Goal: Information Seeking & Learning: Check status

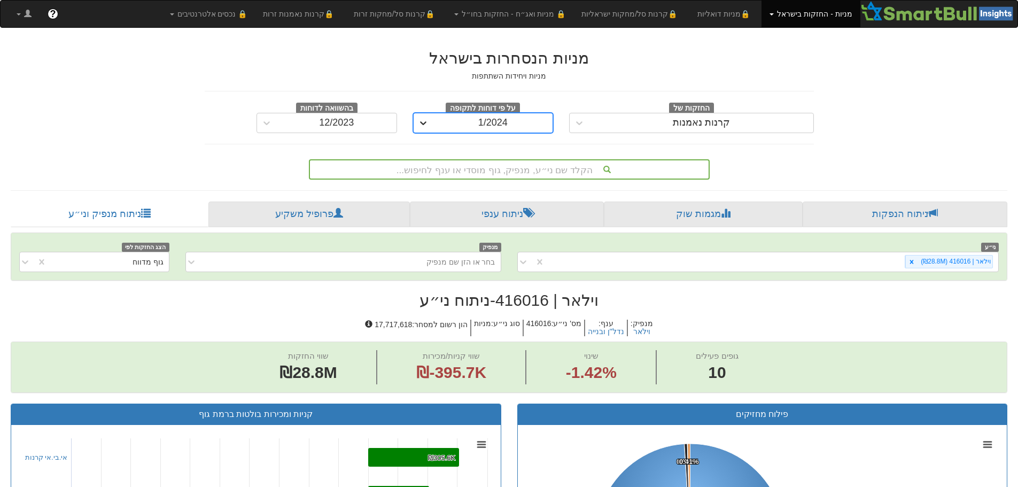
click at [428, 120] on icon at bounding box center [423, 123] width 11 height 11
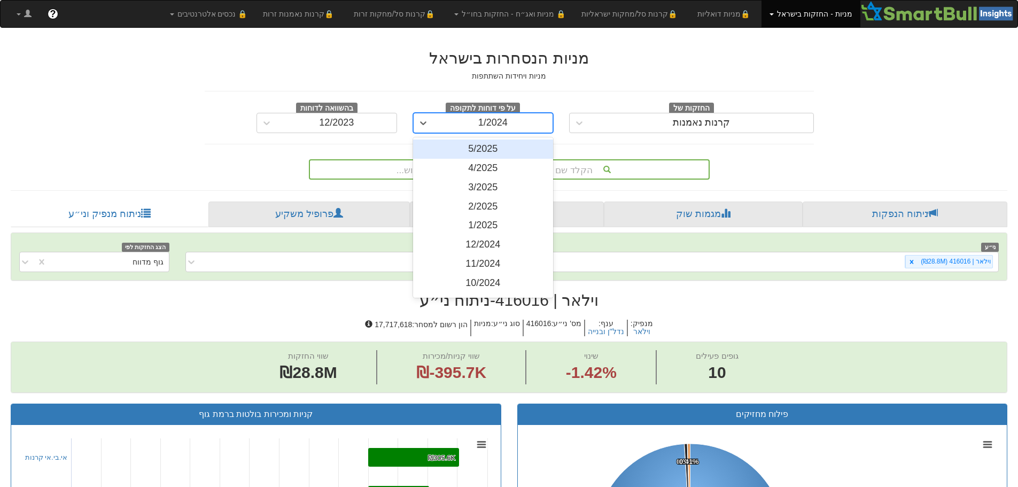
click at [468, 146] on div "5/2025" at bounding box center [483, 148] width 141 height 19
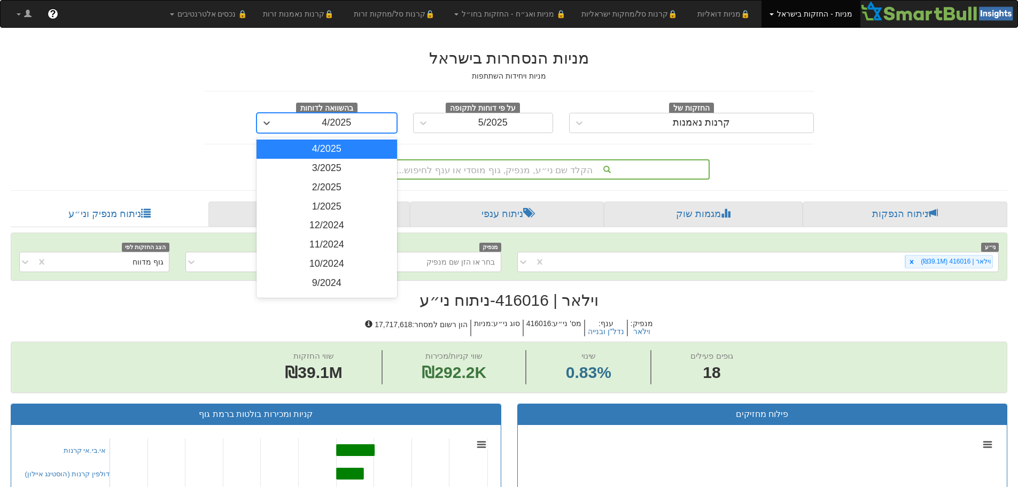
click at [277, 127] on div "4/2025" at bounding box center [337, 122] width 120 height 17
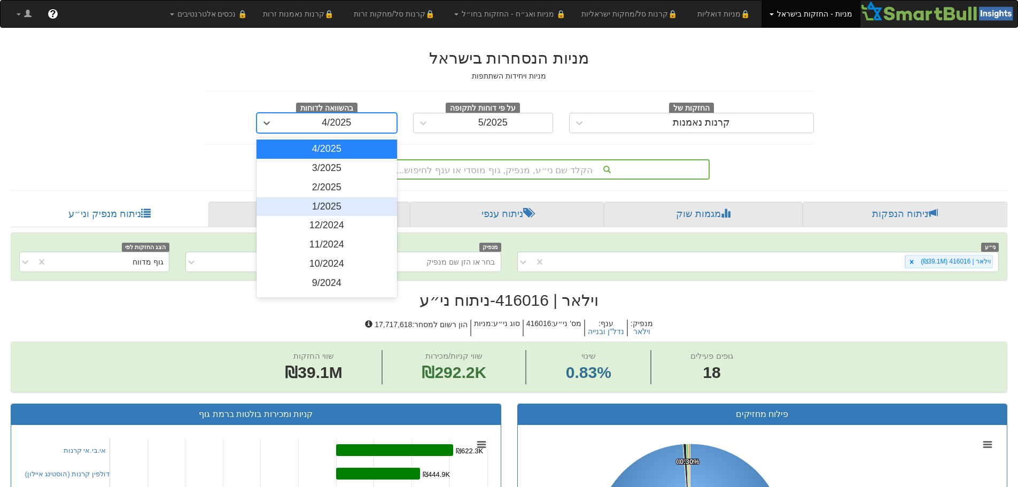
scroll to position [160, 0]
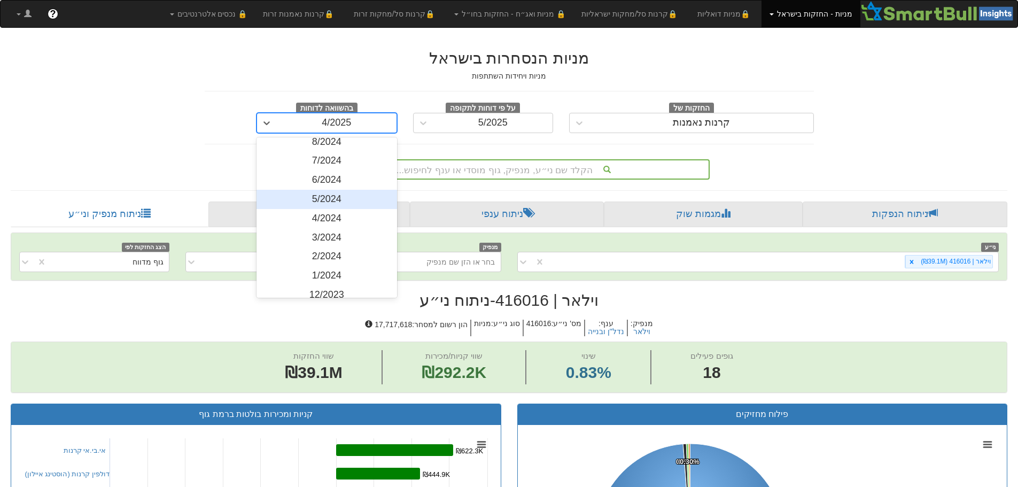
click at [322, 204] on div "5/2024" at bounding box center [326, 199] width 141 height 19
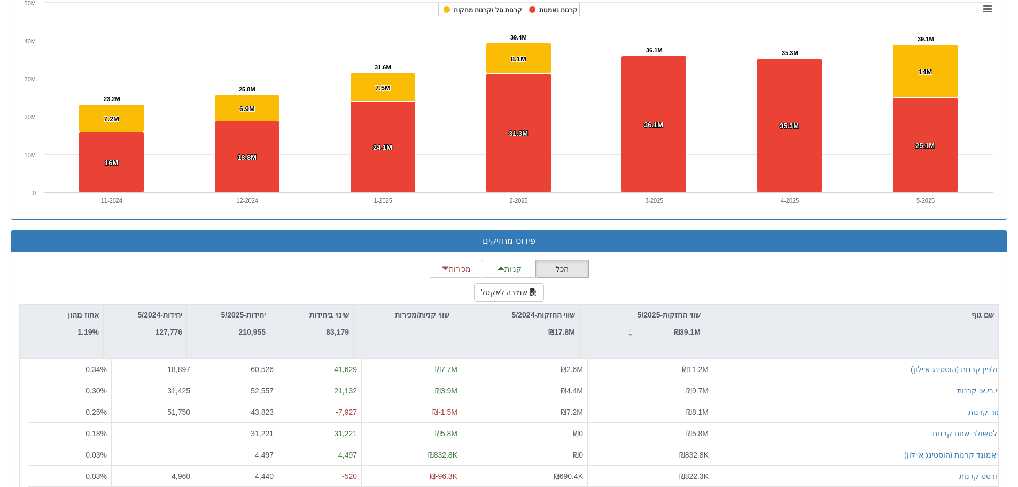
scroll to position [750, 0]
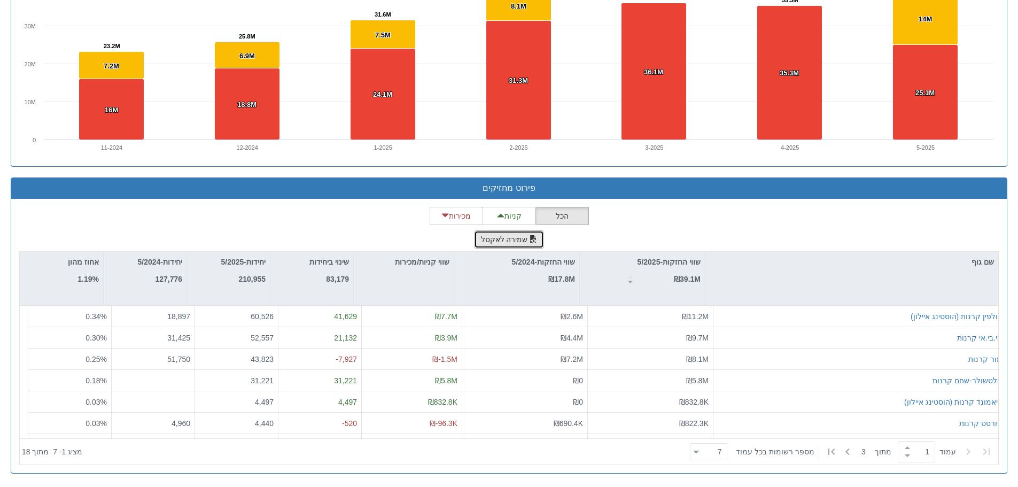
click at [492, 239] on button "שמירה לאקסל" at bounding box center [509, 239] width 71 height 18
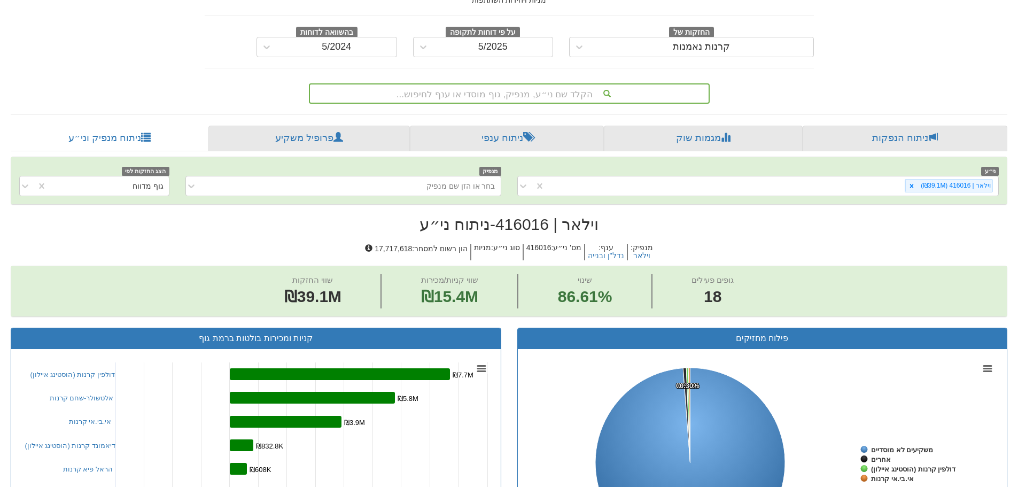
scroll to position [2, 0]
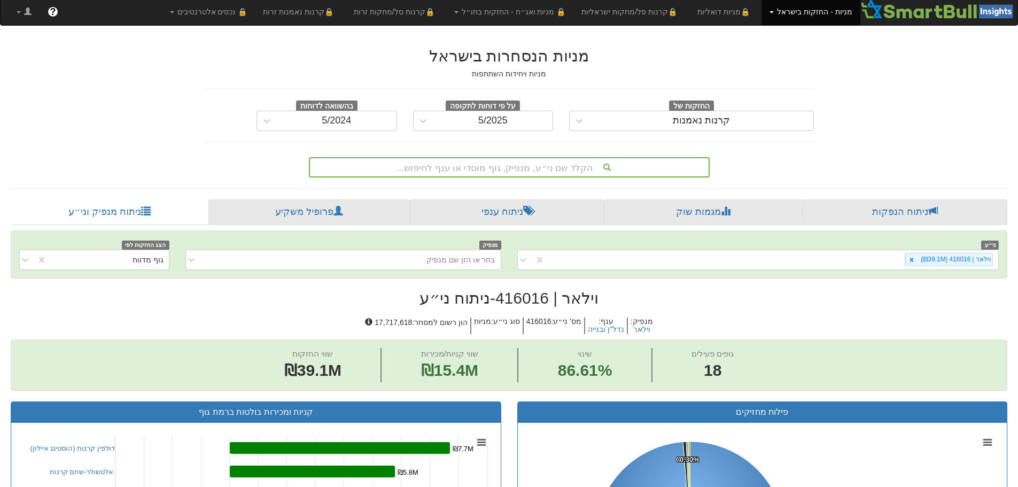
click at [565, 116] on div "החזקות של קרנות נאמנות" at bounding box center [691, 115] width 261 height 31
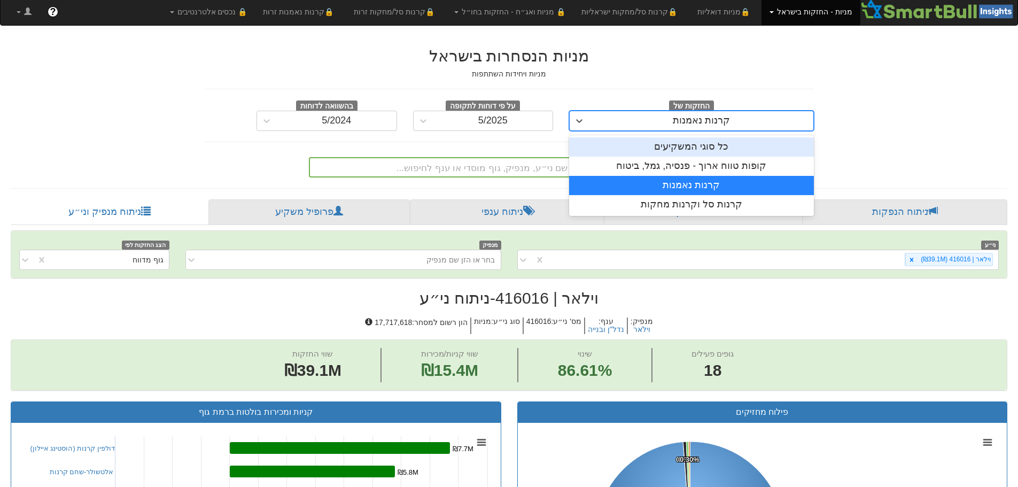
click at [601, 117] on div "קרנות נאמנות" at bounding box center [701, 120] width 224 height 17
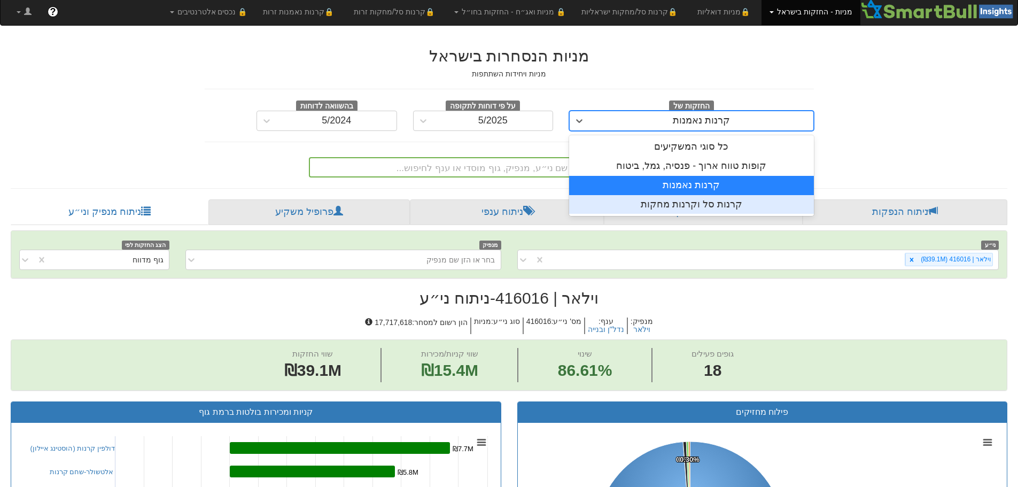
click at [685, 207] on div "קרנות סל וקרנות מחקות" at bounding box center [691, 204] width 245 height 19
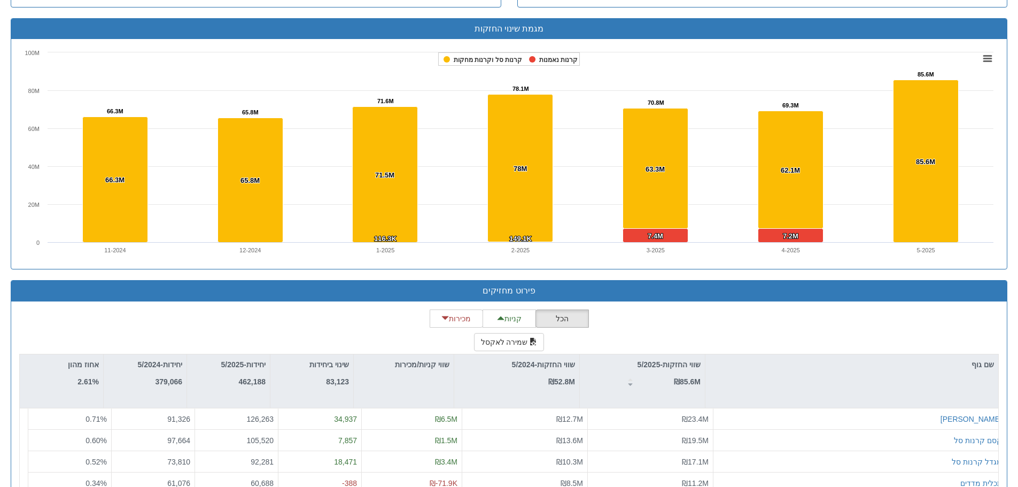
scroll to position [748, 0]
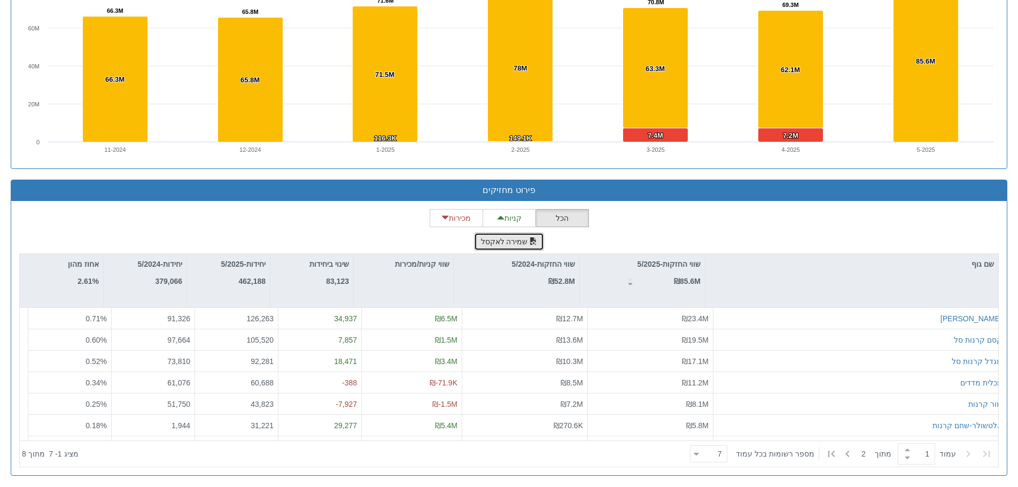
click at [497, 241] on button "שמירה לאקסל" at bounding box center [509, 241] width 71 height 18
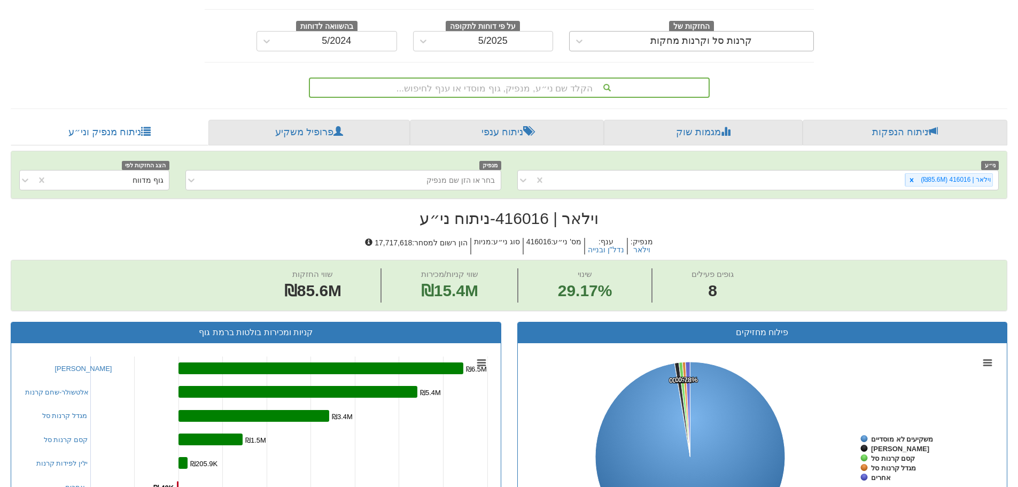
scroll to position [0, 0]
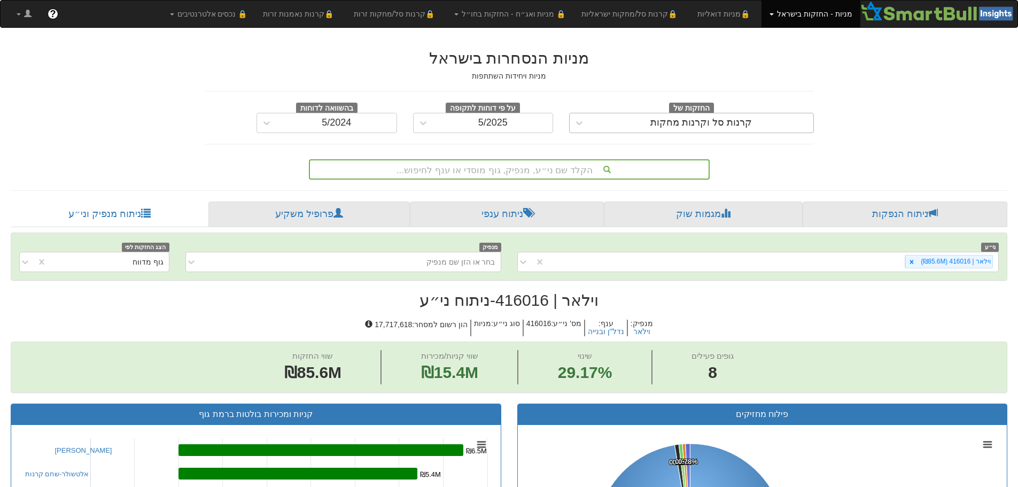
click at [665, 123] on div "קרנות סל וקרנות מחקות" at bounding box center [701, 123] width 102 height 11
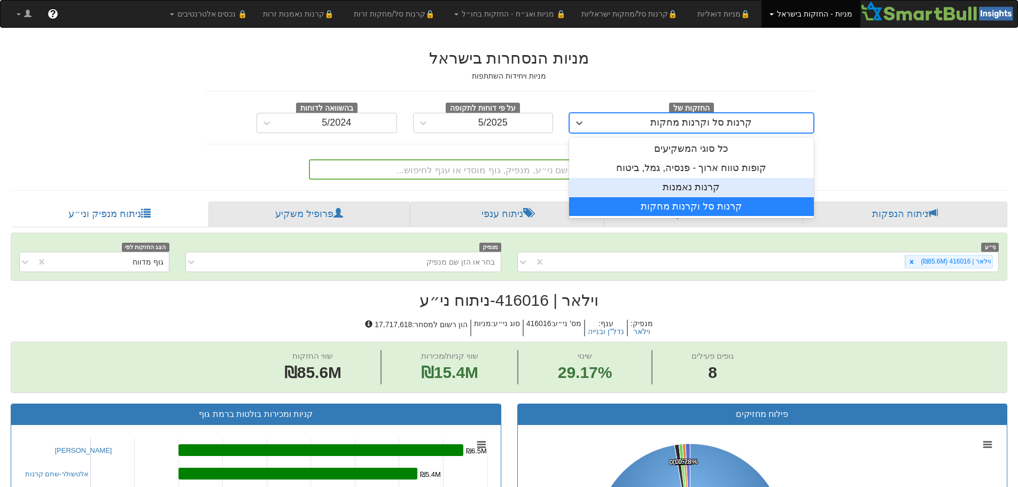
click at [699, 190] on div "קרנות נאמנות" at bounding box center [691, 187] width 245 height 19
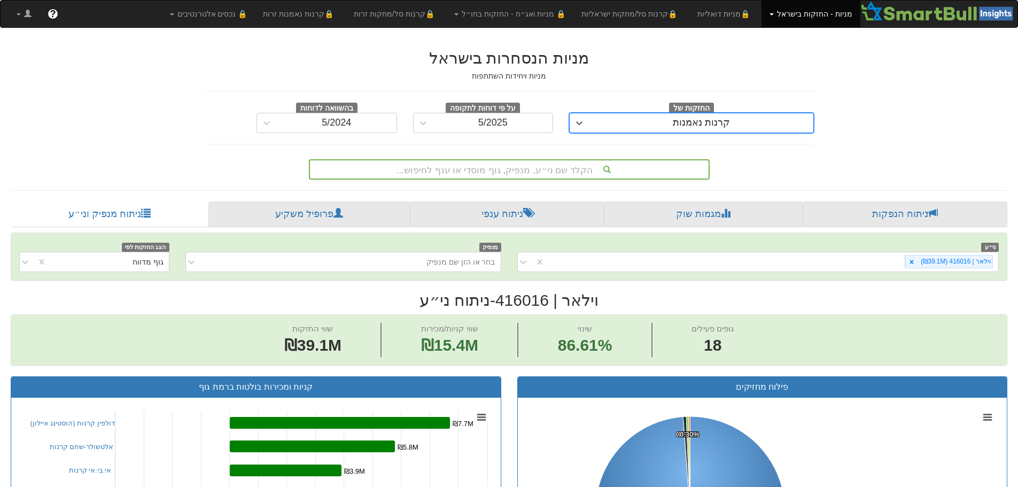
click at [614, 122] on div "קרנות נאמנות" at bounding box center [701, 122] width 224 height 17
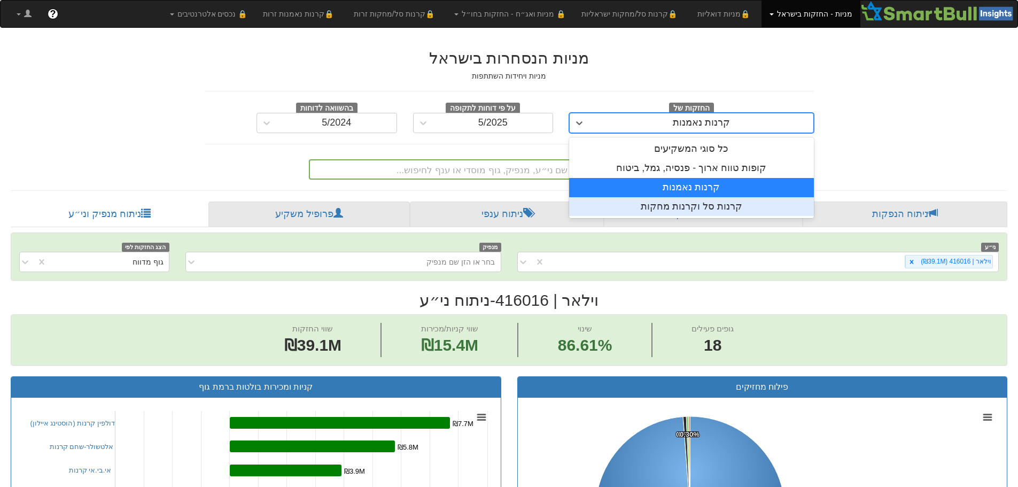
click at [692, 206] on div "קרנות סל וקרנות מחקות" at bounding box center [691, 206] width 245 height 19
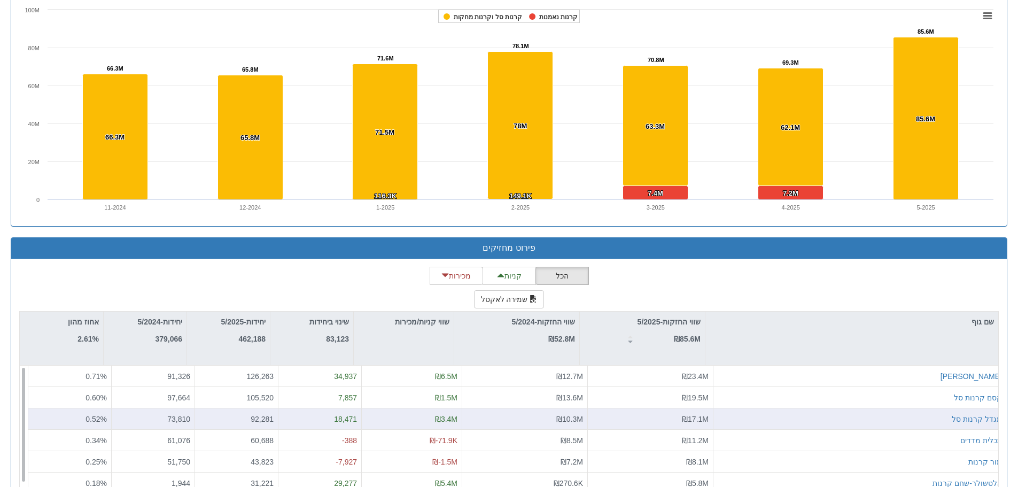
scroll to position [750, 0]
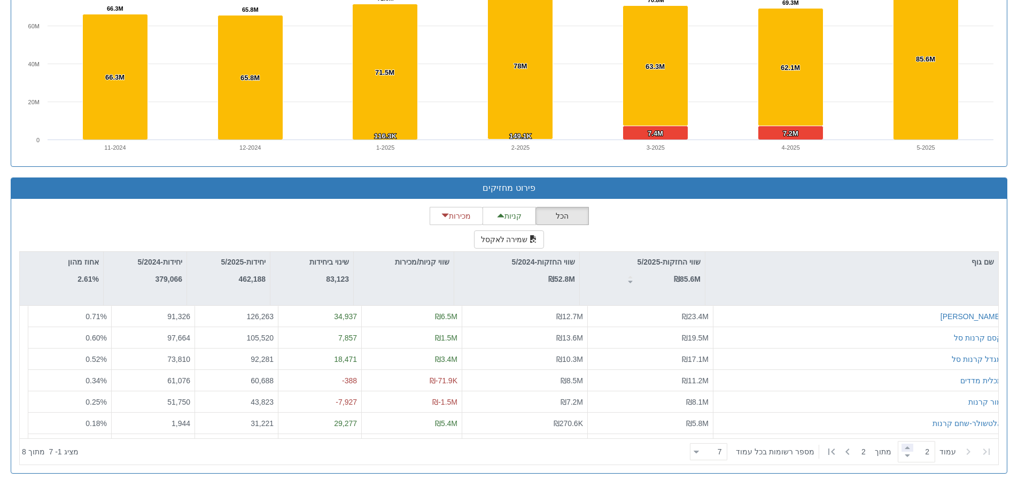
click at [904, 447] on span at bounding box center [907, 447] width 12 height 8
type input "2"
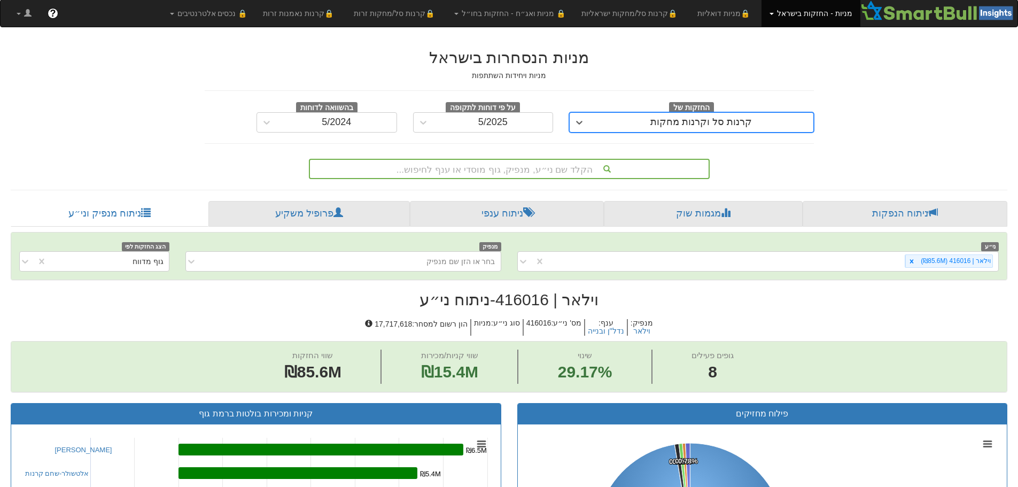
scroll to position [0, 0]
